Goal: Navigation & Orientation: Find specific page/section

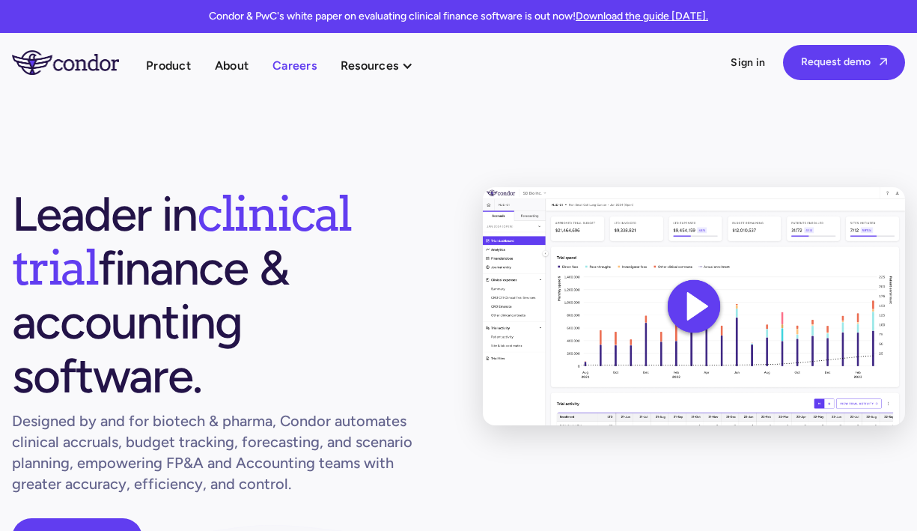
click at [300, 65] on link "Careers" at bounding box center [295, 65] width 44 height 20
click at [243, 65] on link "About" at bounding box center [232, 65] width 34 height 20
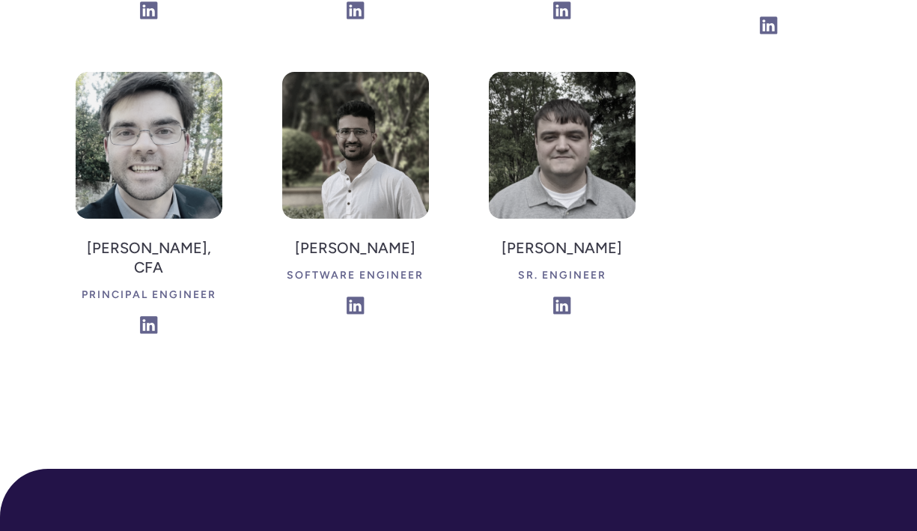
scroll to position [4301, 0]
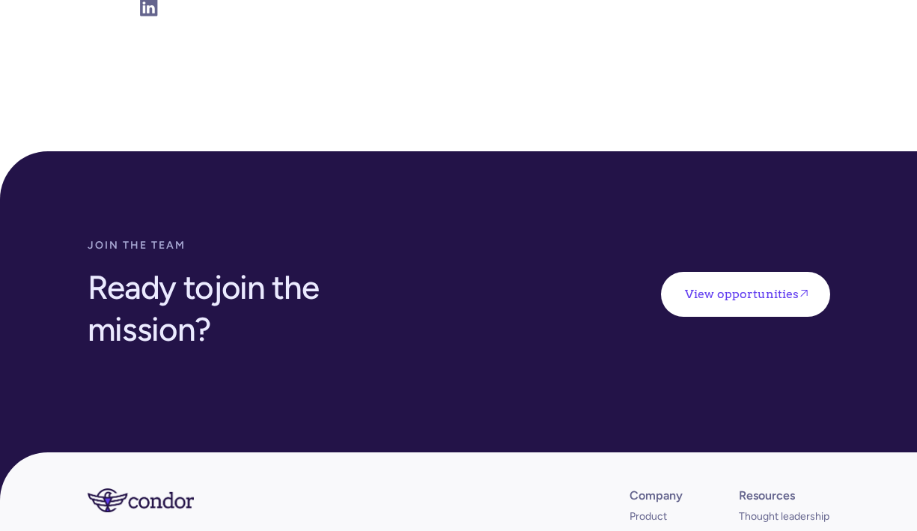
click at [759, 272] on link "View opportunities " at bounding box center [745, 294] width 169 height 45
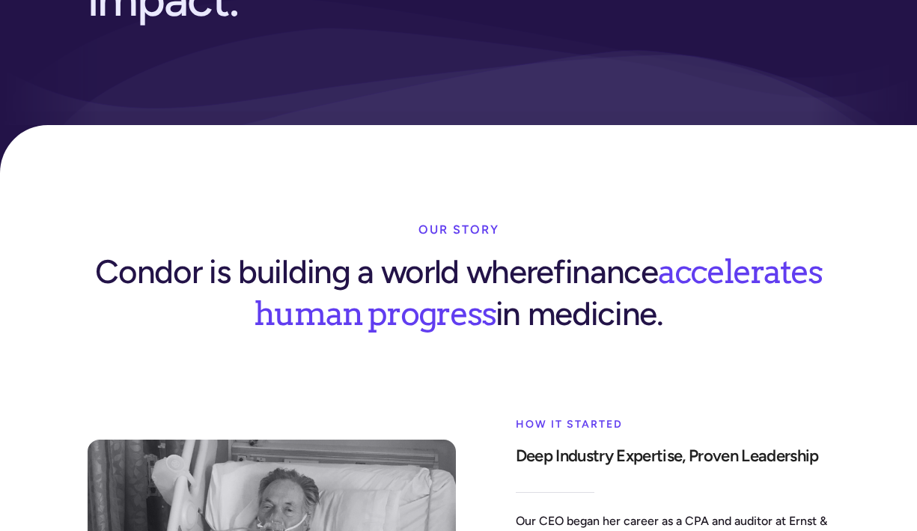
scroll to position [0, 0]
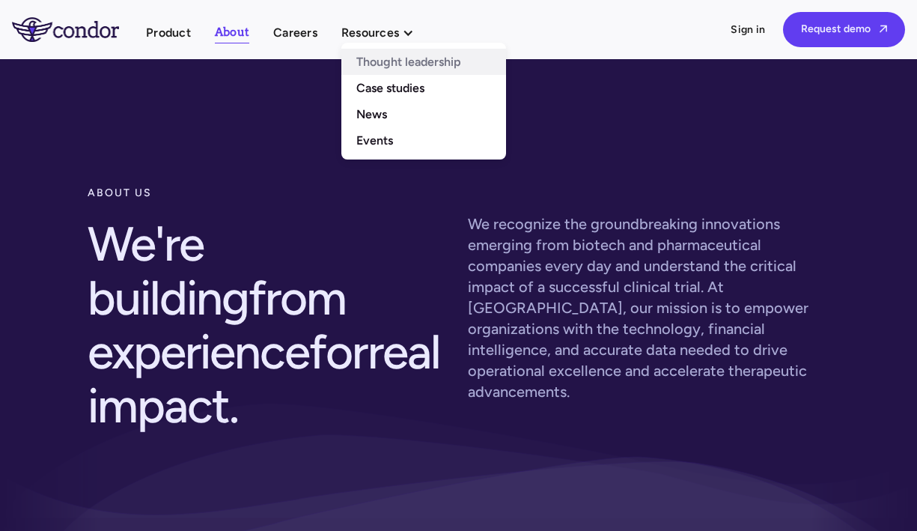
click at [380, 65] on link "Thought leadership" at bounding box center [423, 62] width 165 height 26
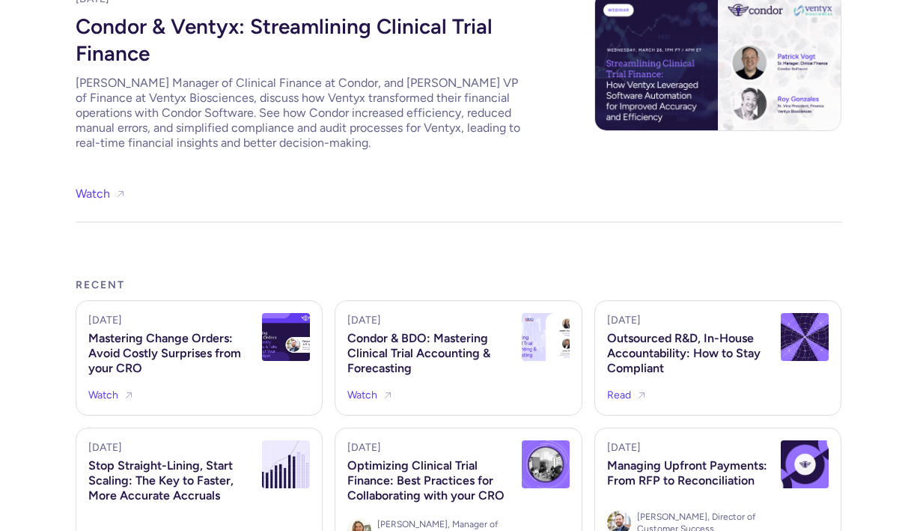
scroll to position [783, 0]
